Goal: Book appointment/travel/reservation

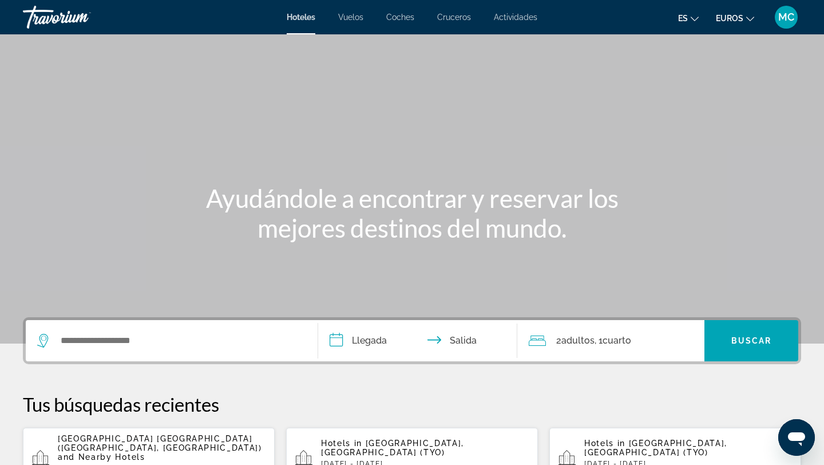
click at [453, 16] on font "Cruceros" at bounding box center [454, 17] width 34 height 9
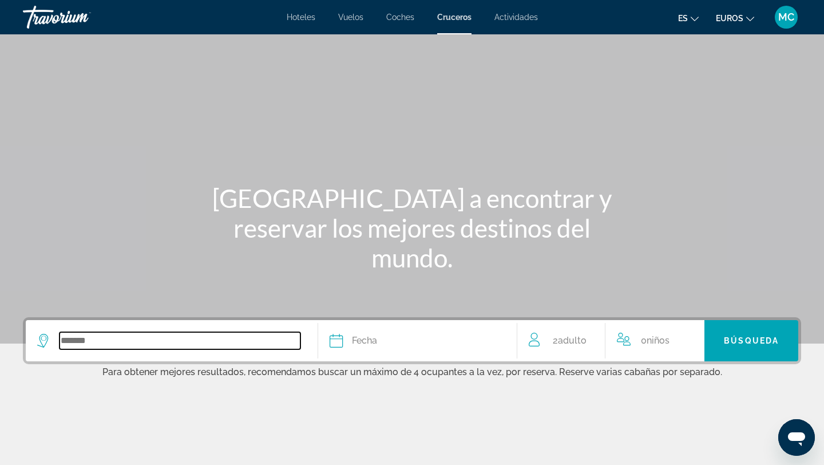
click at [105, 337] on input "Search widget" at bounding box center [180, 340] width 241 height 17
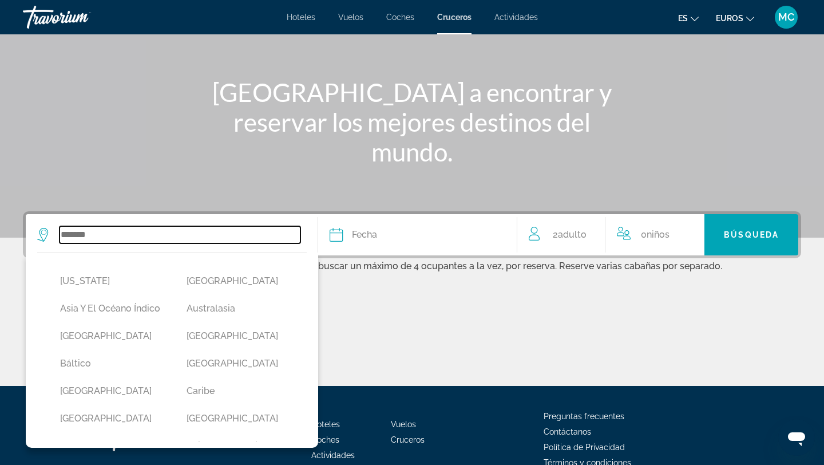
scroll to position [167, 0]
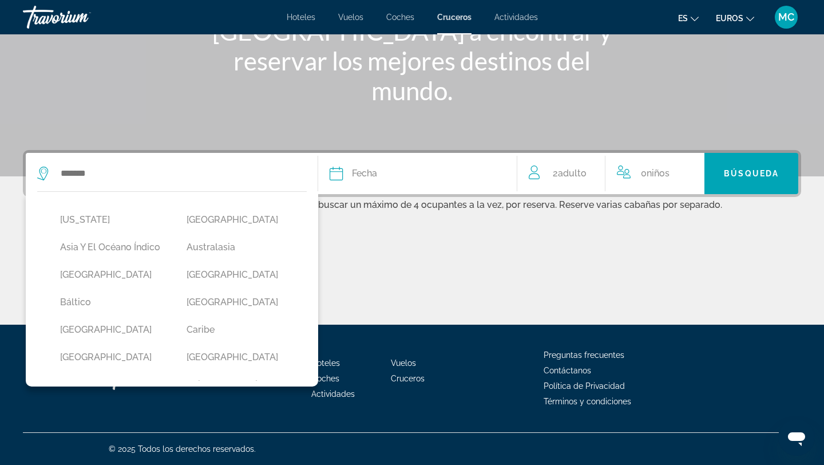
click at [416, 117] on div "Contenido principal" at bounding box center [412, 4] width 824 height 343
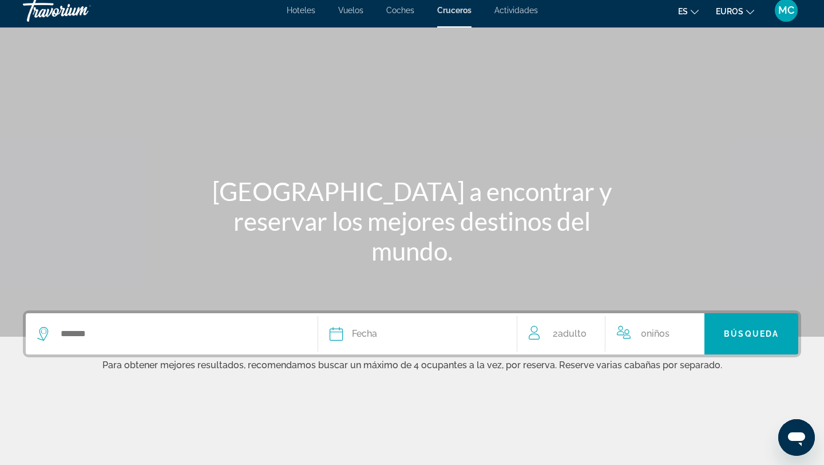
scroll to position [0, 0]
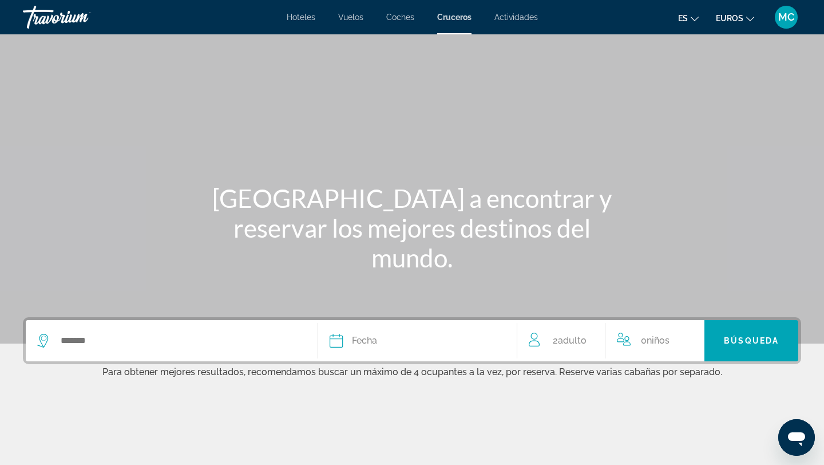
click at [798, 431] on icon "Abrir ventana de mensajería" at bounding box center [796, 437] width 21 height 21
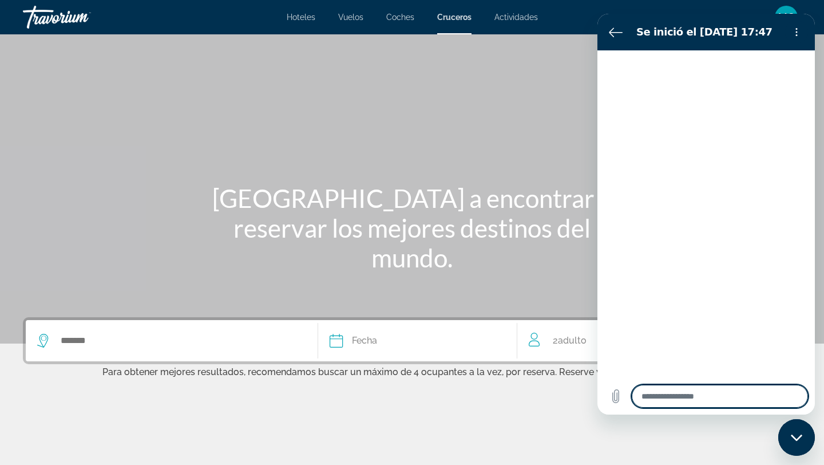
type textarea "*"
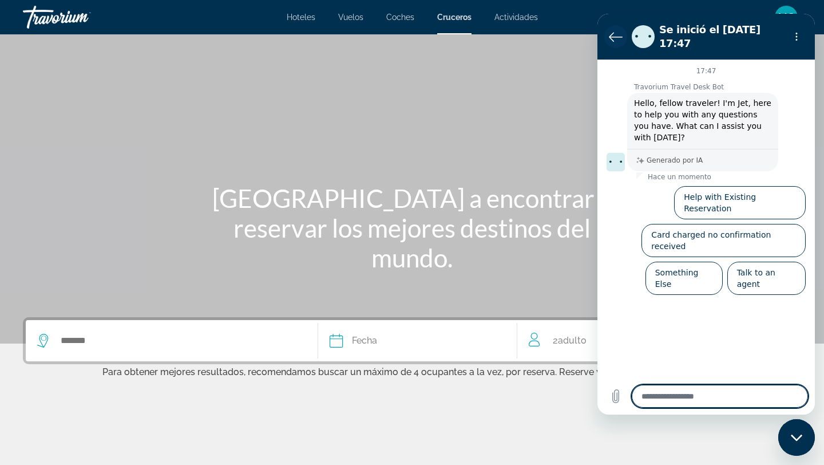
click at [612, 34] on icon "Volver a la lista de conversaciones" at bounding box center [616, 37] width 13 height 9
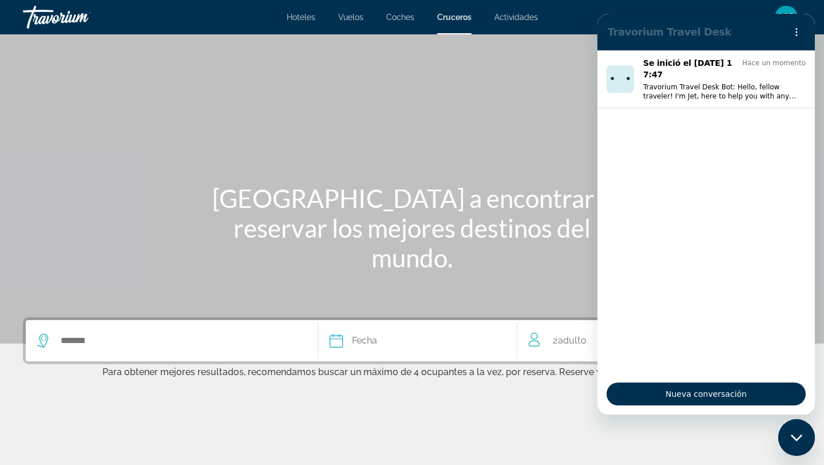
click at [427, 152] on div "Contenido principal" at bounding box center [412, 171] width 824 height 343
